Goal: Check status: Check status

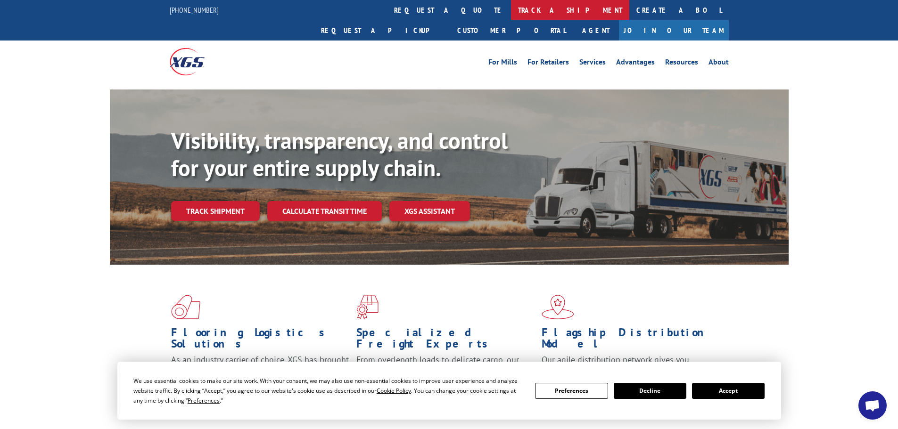
scroll to position [798, 0]
click at [511, 11] on link "track a shipment" at bounding box center [570, 10] width 118 height 20
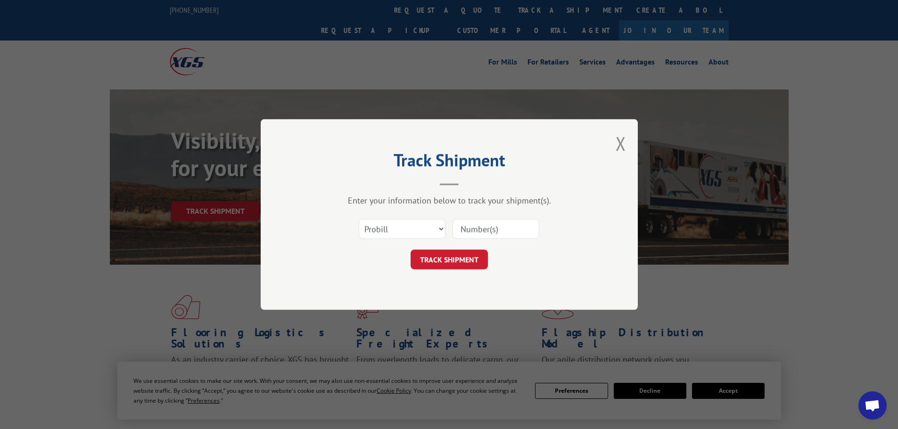
click at [395, 216] on div "Select category... Probill BOL PO" at bounding box center [449, 228] width 283 height 31
click at [493, 238] on input at bounding box center [495, 229] width 87 height 20
paste input "15340394"
type input "15340394"
click at [472, 263] on button "TRACK SHIPMENT" at bounding box center [449, 260] width 77 height 20
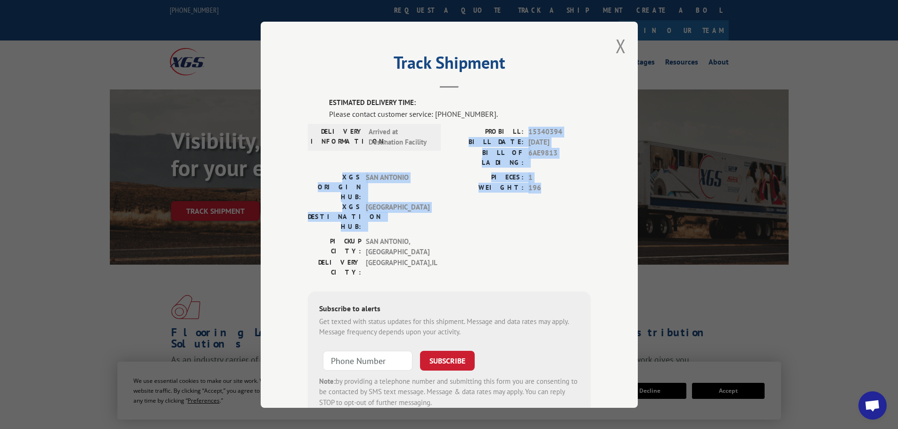
drag, startPoint x: 524, startPoint y: 131, endPoint x: 574, endPoint y: 193, distance: 79.7
click at [571, 189] on div "ESTIMATED DELIVERY TIME: Please contact customer service: [PHONE_NUMBER]. DELIV…" at bounding box center [449, 259] width 283 height 322
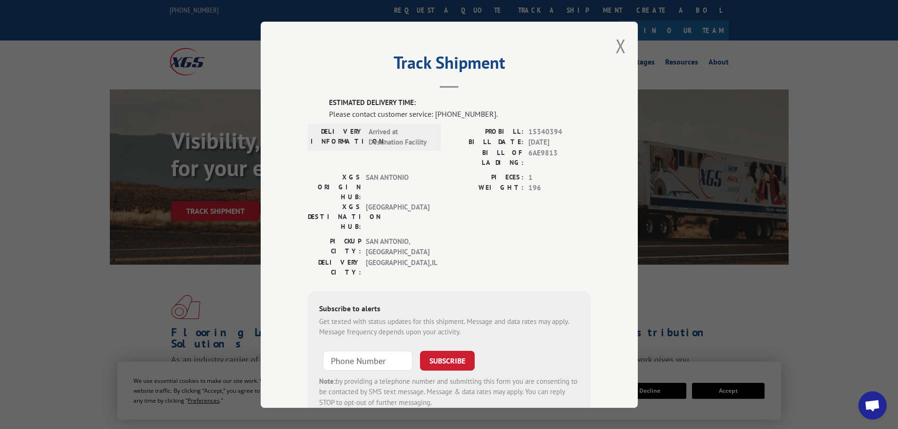
click at [537, 236] on div "[GEOGRAPHIC_DATA]: [GEOGRAPHIC_DATA] , [GEOGRAPHIC_DATA] [GEOGRAPHIC_DATA]: [GE…" at bounding box center [449, 259] width 283 height 46
click at [616, 50] on button "Close modal" at bounding box center [621, 45] width 10 height 25
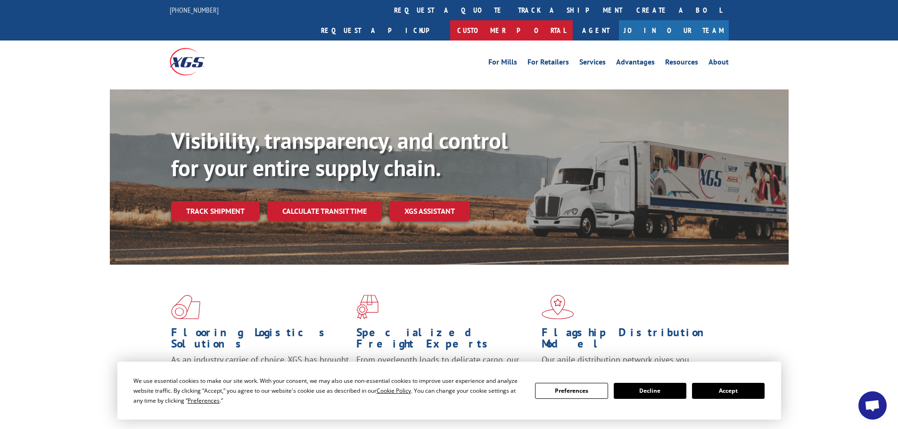
click at [573, 20] on link "Customer Portal" at bounding box center [511, 30] width 123 height 20
